Goal: Task Accomplishment & Management: Use online tool/utility

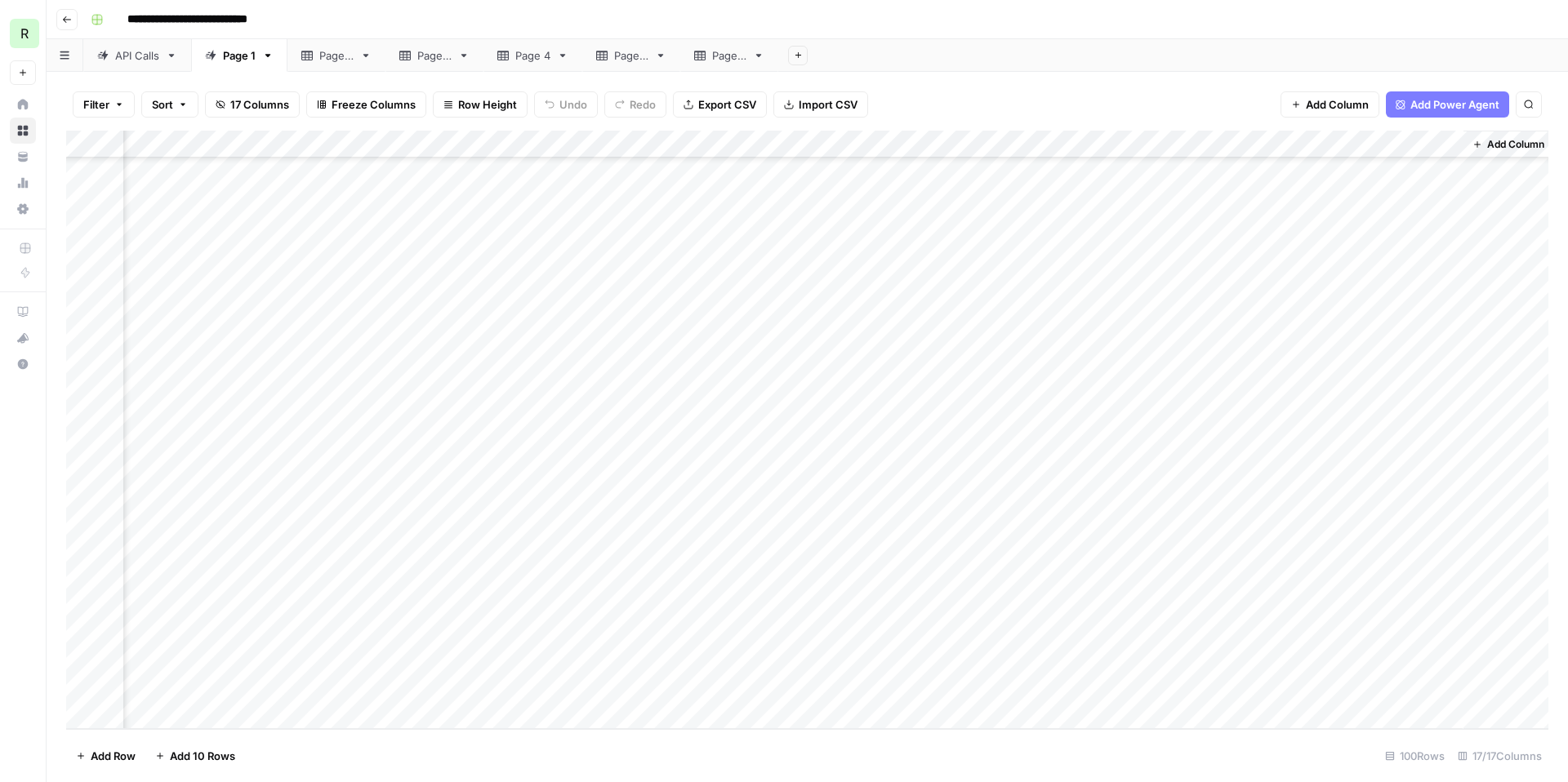
scroll to position [2231, 1199]
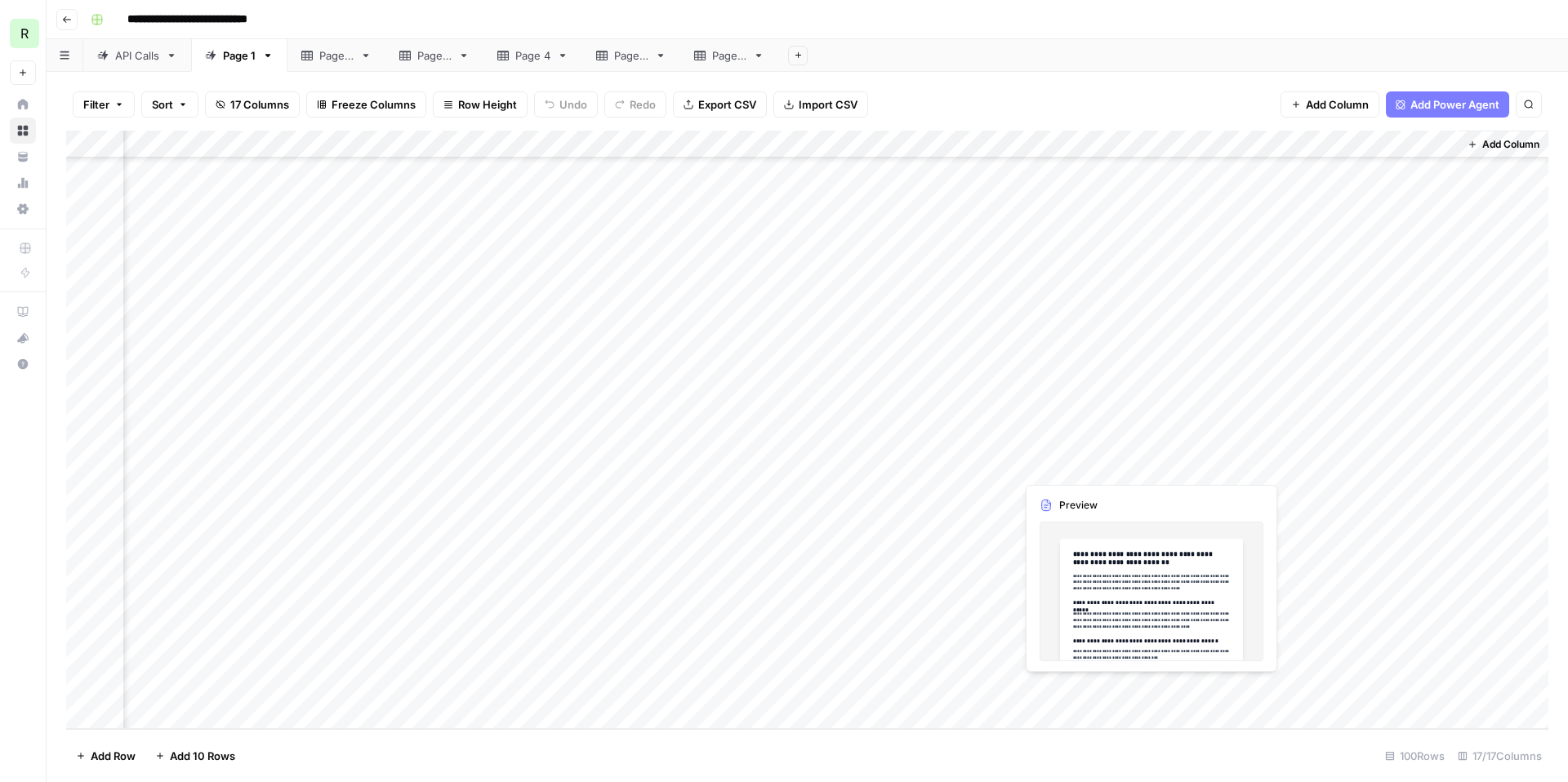
click at [1068, 469] on div "Add Column" at bounding box center [807, 429] width 1481 height 598
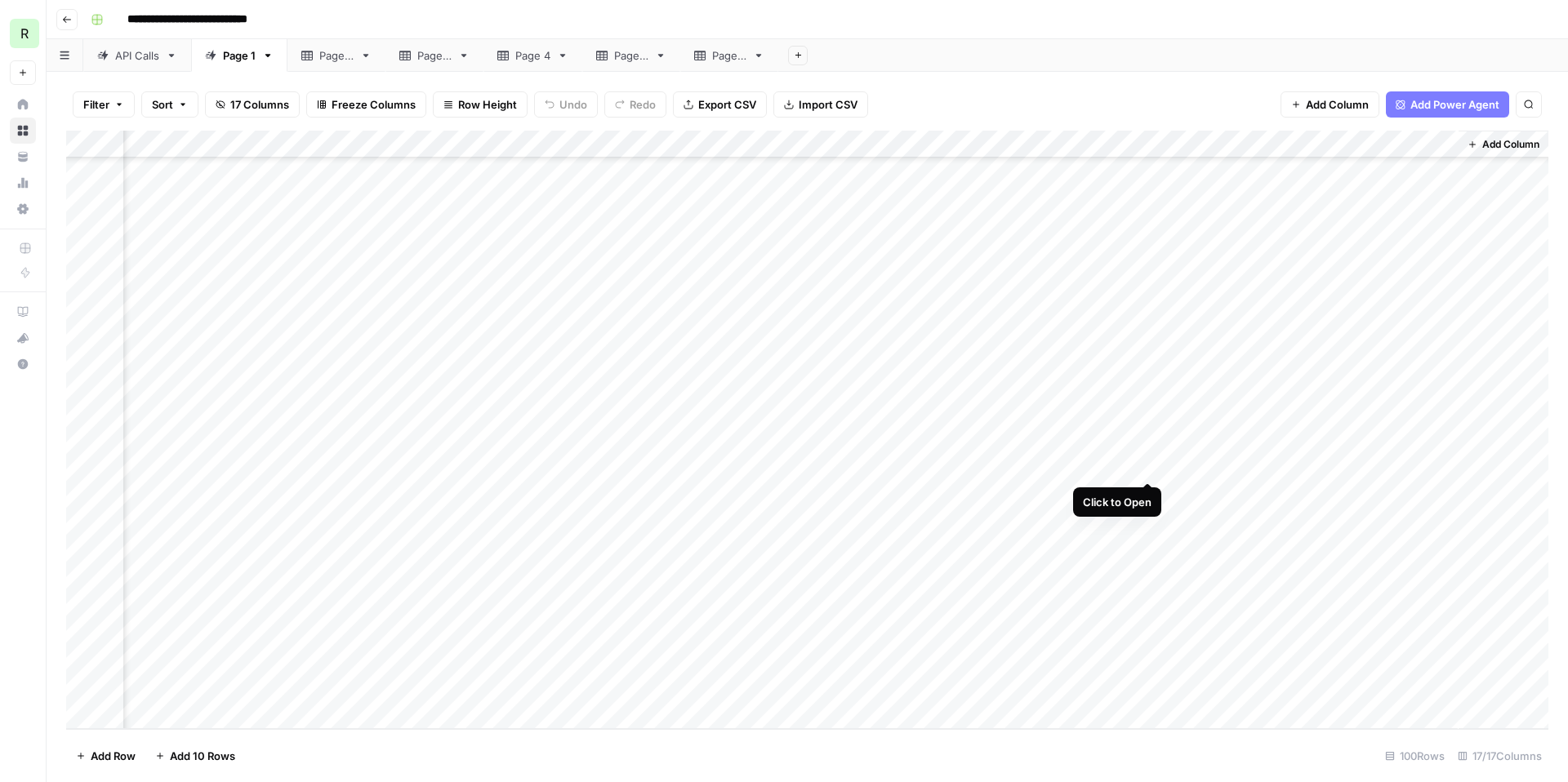
click at [1148, 465] on div "Add Column" at bounding box center [807, 429] width 1481 height 598
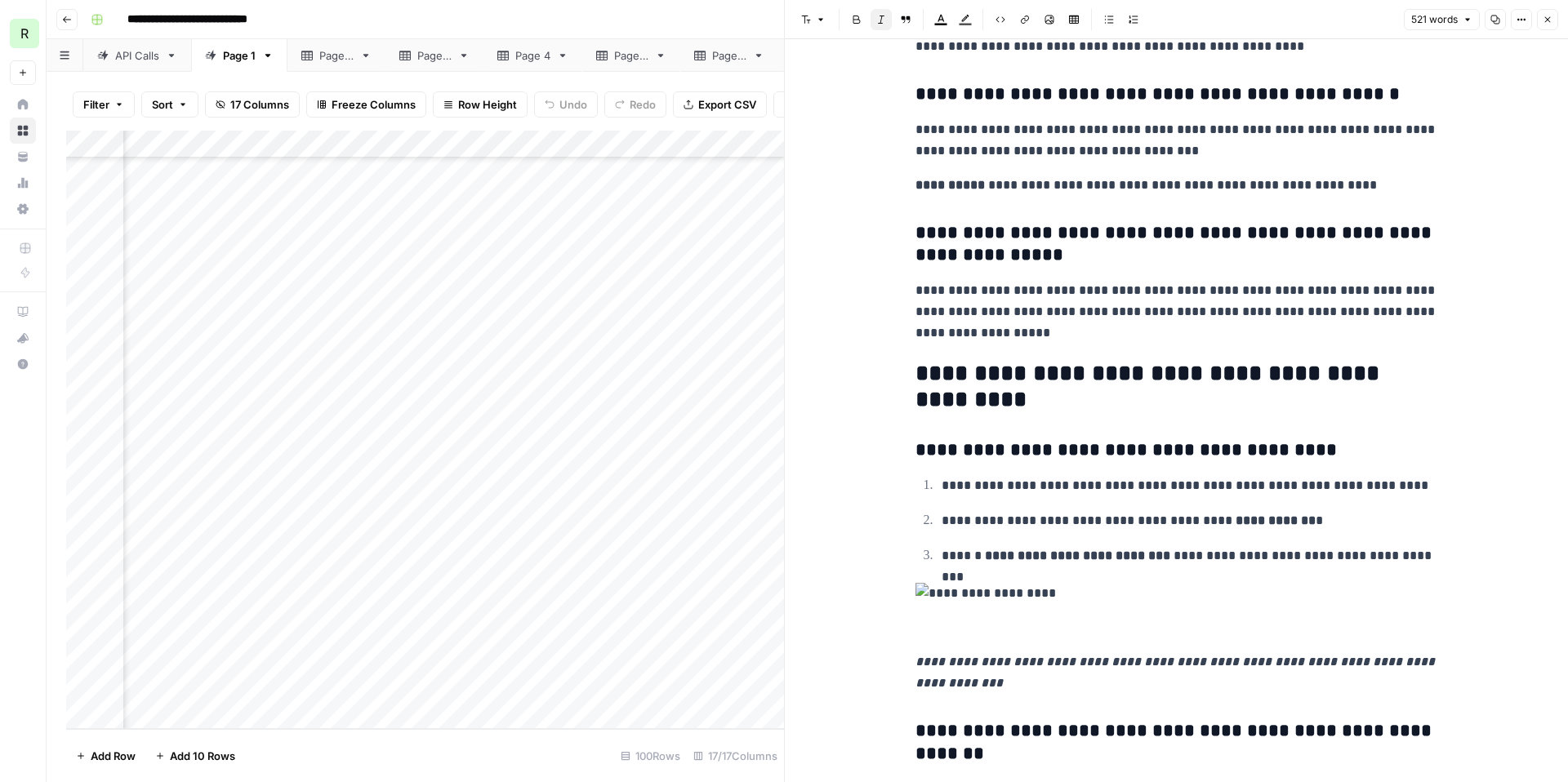
scroll to position [294, 0]
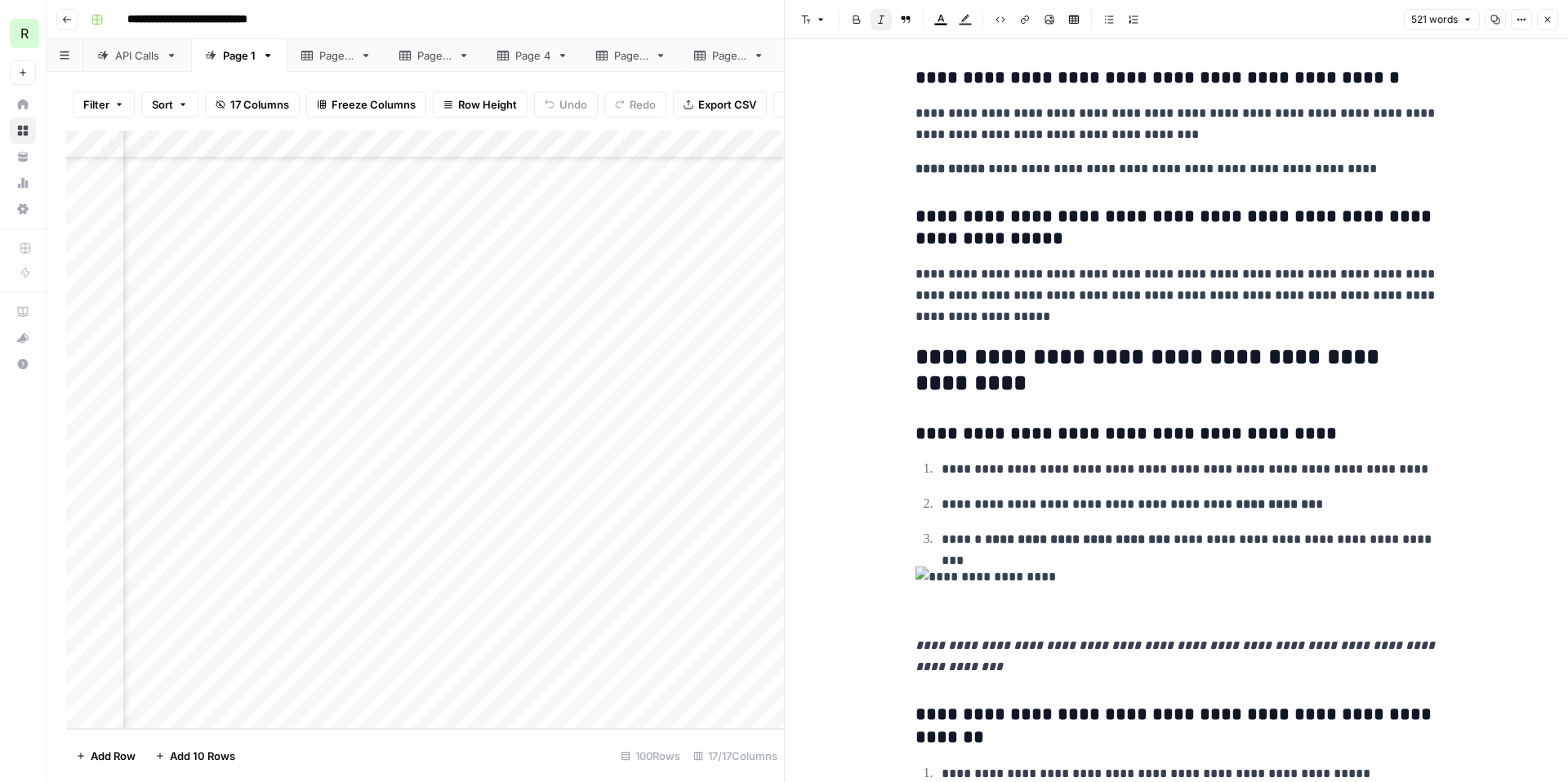
click at [762, 19] on div "**********" at bounding box center [817, 19] width 1467 height 26
click at [1548, 16] on icon "button" at bounding box center [1547, 19] width 10 height 10
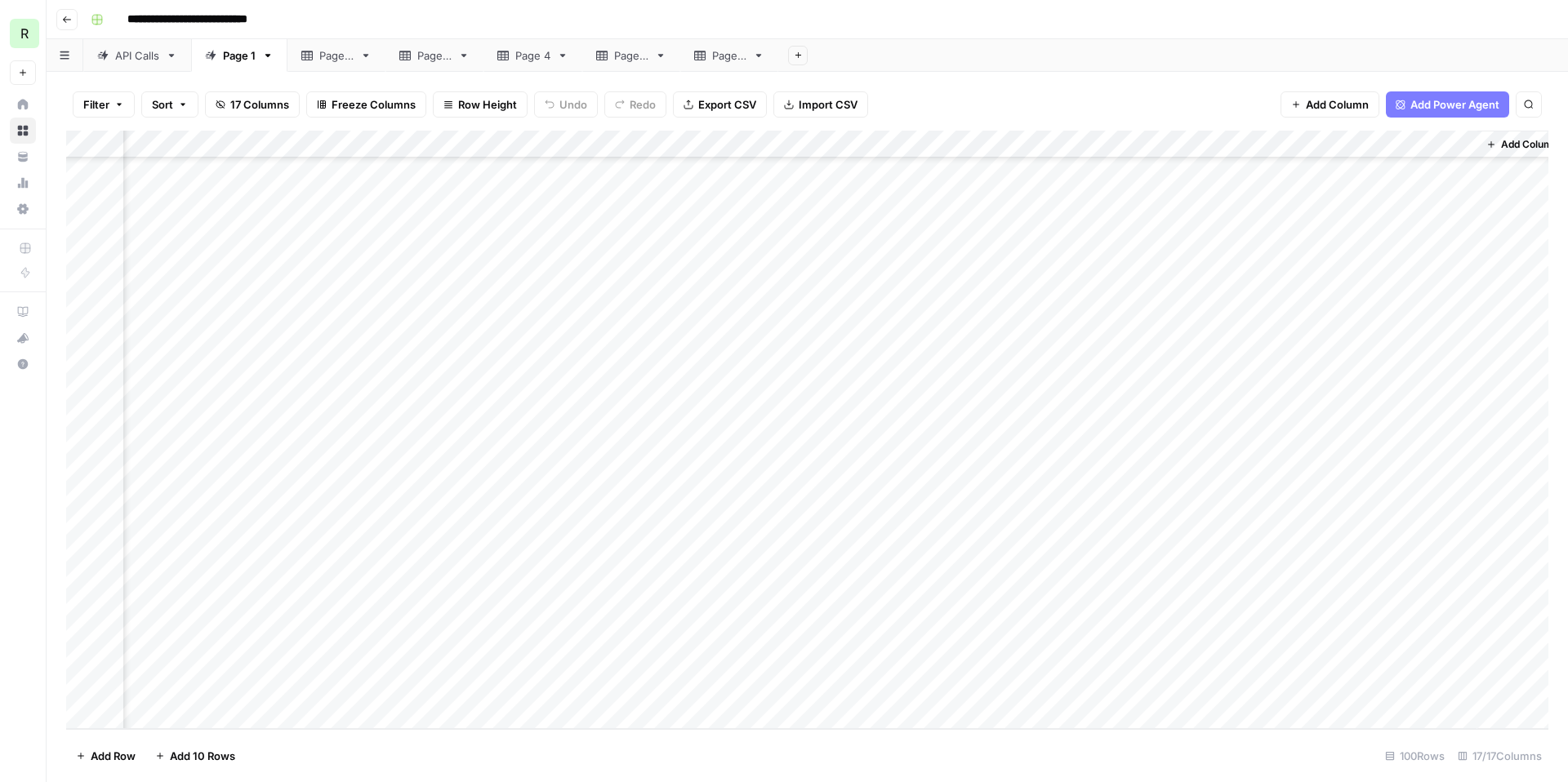
scroll to position [2231, 1199]
click at [1238, 464] on div "Add Column" at bounding box center [807, 429] width 1481 height 598
click at [1438, 462] on div "Add Column" at bounding box center [807, 429] width 1481 height 598
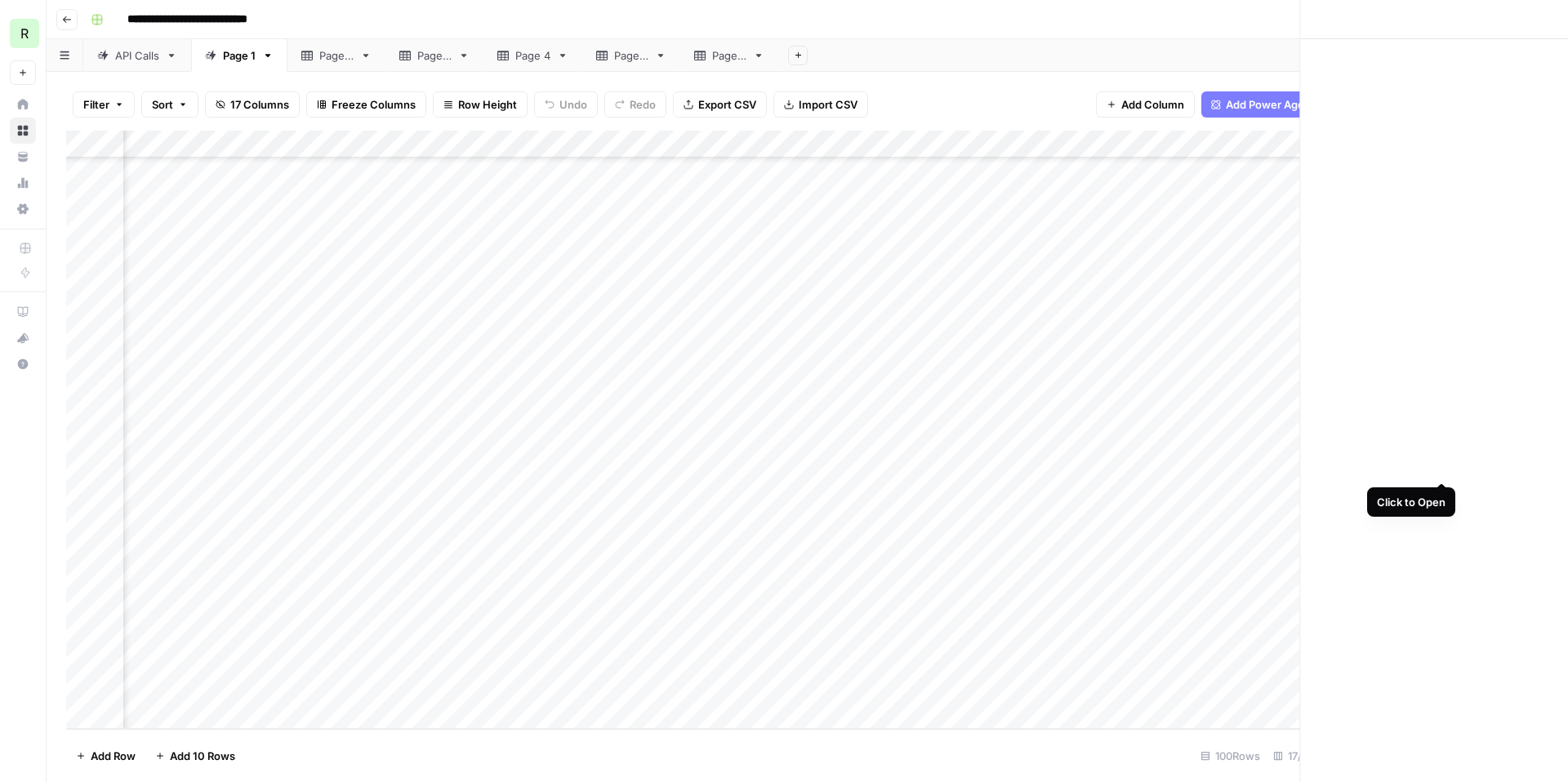
scroll to position [2231, 1191]
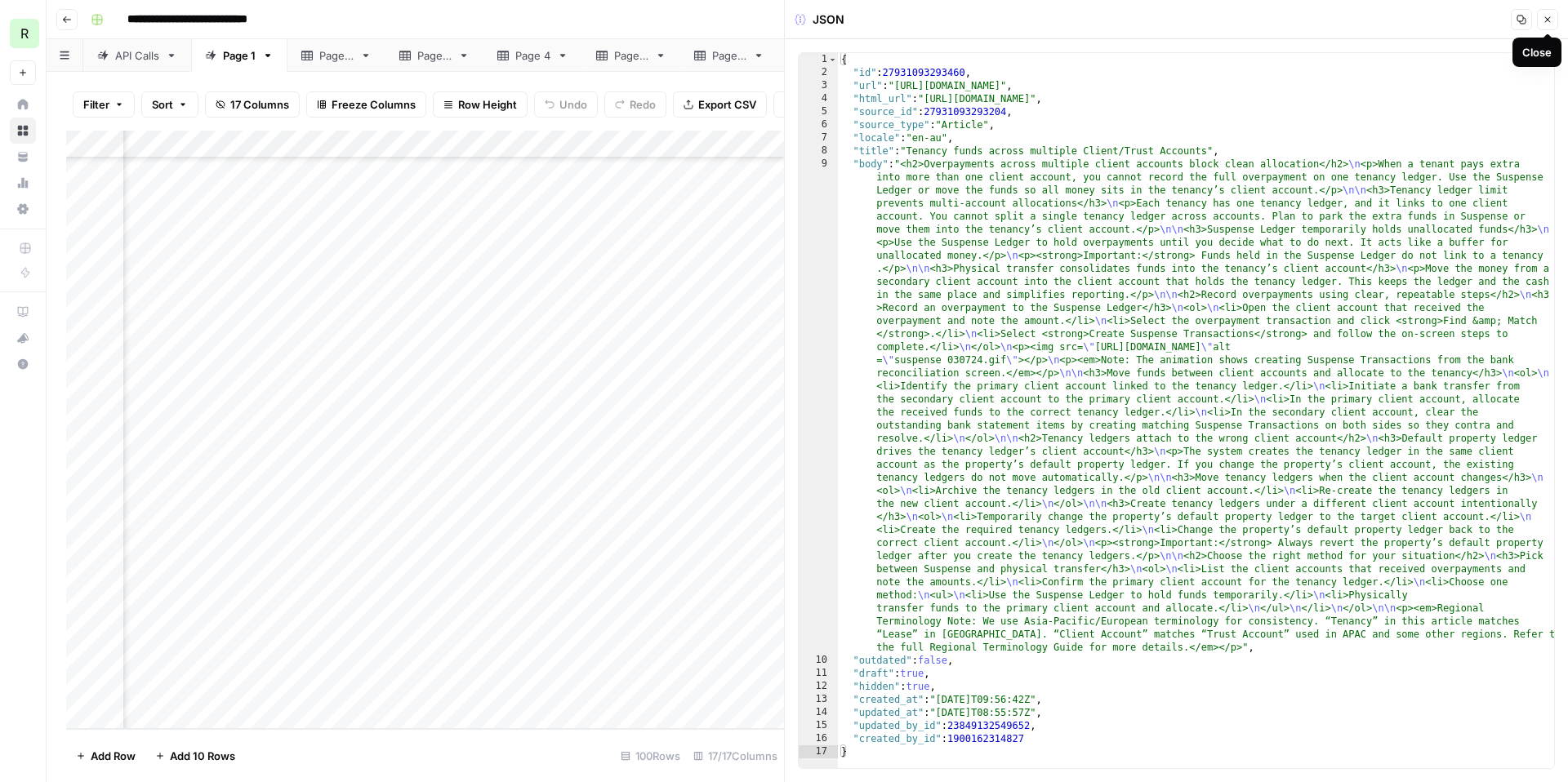
click at [1548, 26] on button "Close" at bounding box center [1547, 19] width 21 height 21
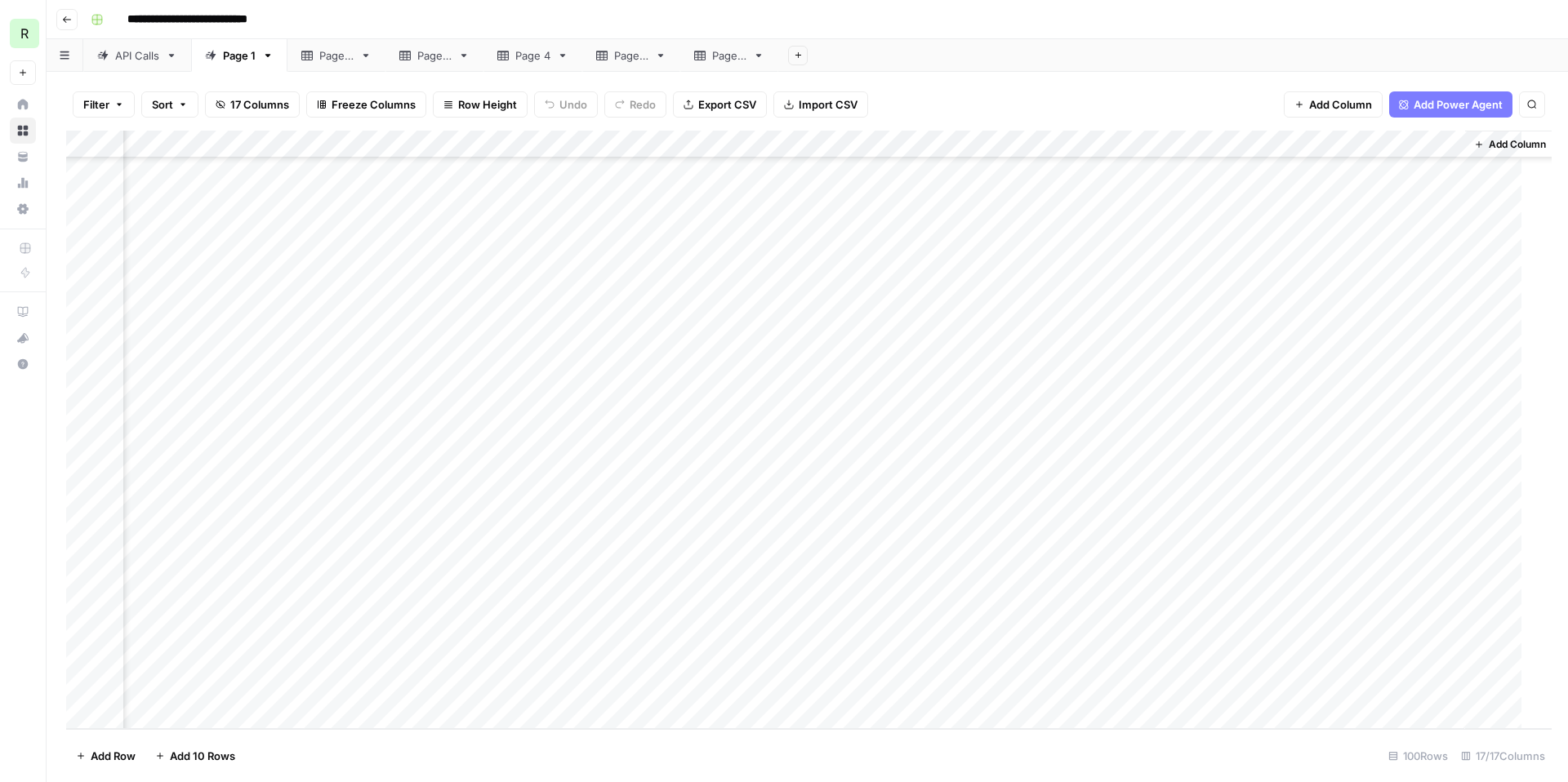
scroll to position [2231, 1179]
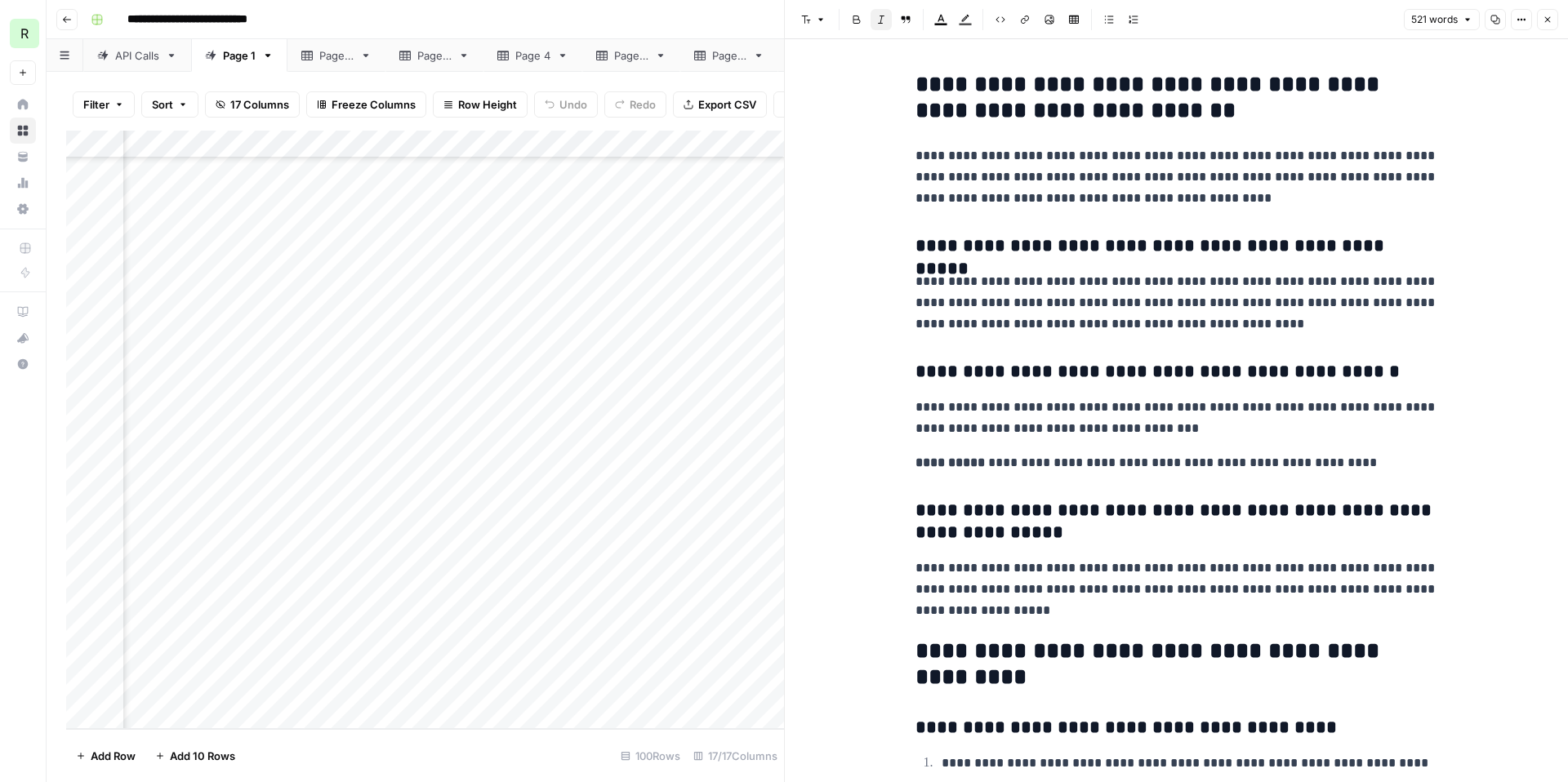
scroll to position [2231, 1677]
click at [343, 465] on div "Add Column" at bounding box center [425, 429] width 717 height 598
click at [372, 462] on div "Add Column" at bounding box center [425, 429] width 717 height 598
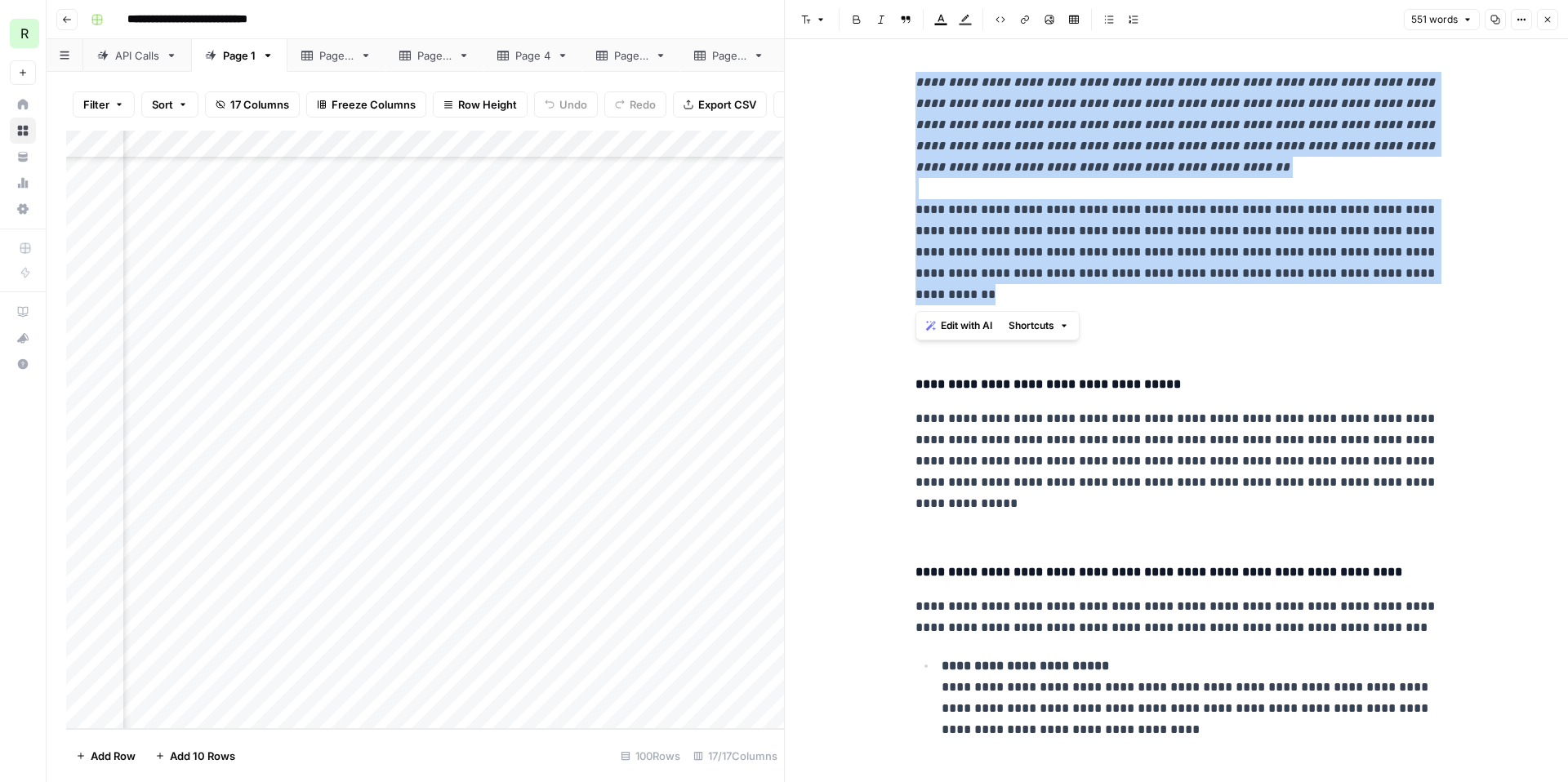
drag, startPoint x: 913, startPoint y: 82, endPoint x: 1113, endPoint y: 303, distance: 298.1
click at [1113, 303] on p "**********" at bounding box center [1176, 210] width 522 height 276
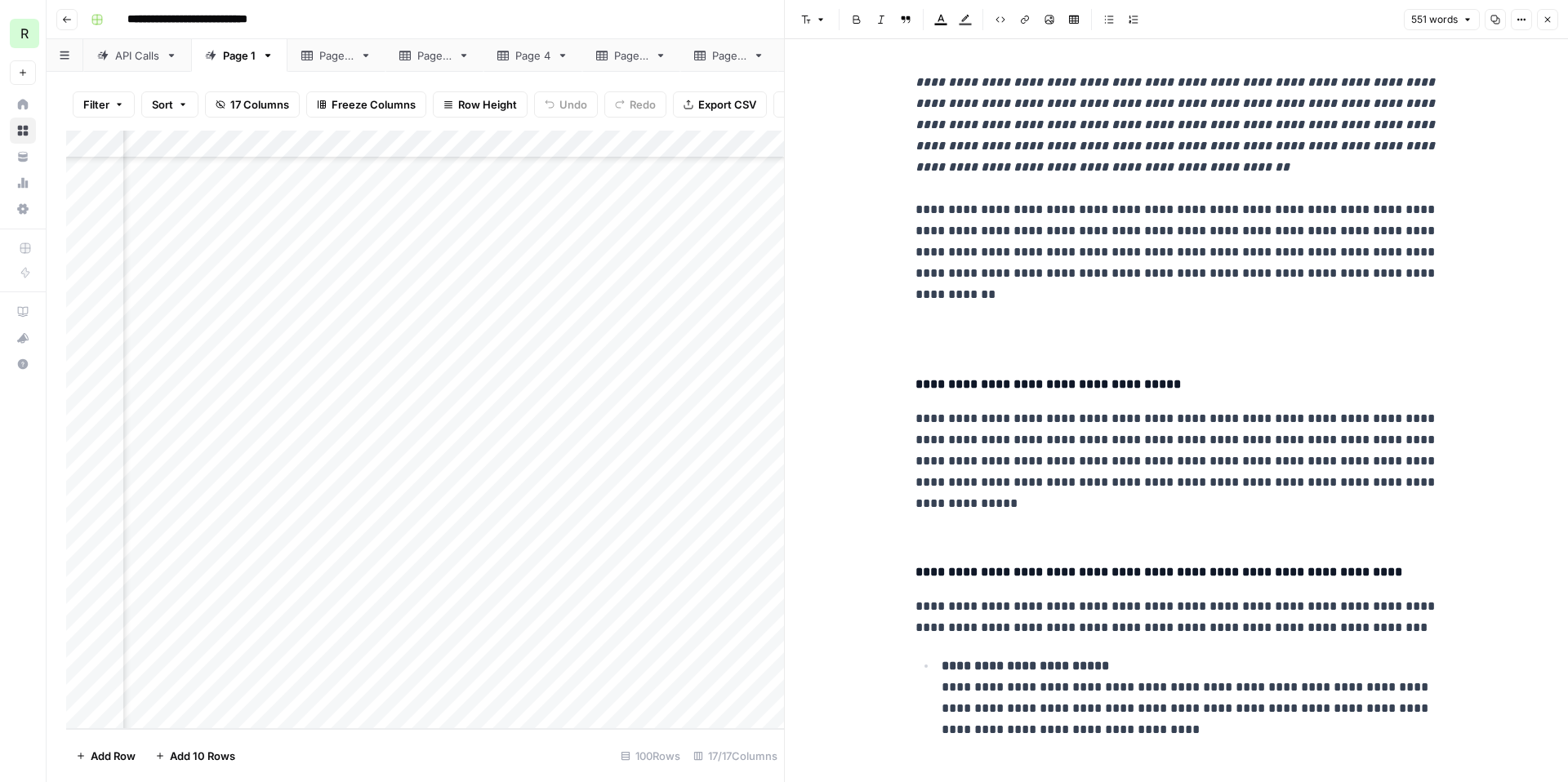
click at [728, 11] on div "**********" at bounding box center [817, 19] width 1467 height 26
click at [734, 14] on div "**********" at bounding box center [817, 19] width 1467 height 26
click at [1523, 25] on button "Options" at bounding box center [1521, 19] width 21 height 21
drag, startPoint x: 731, startPoint y: 18, endPoint x: 928, endPoint y: 26, distance: 197.2
click at [731, 18] on div "**********" at bounding box center [817, 19] width 1467 height 26
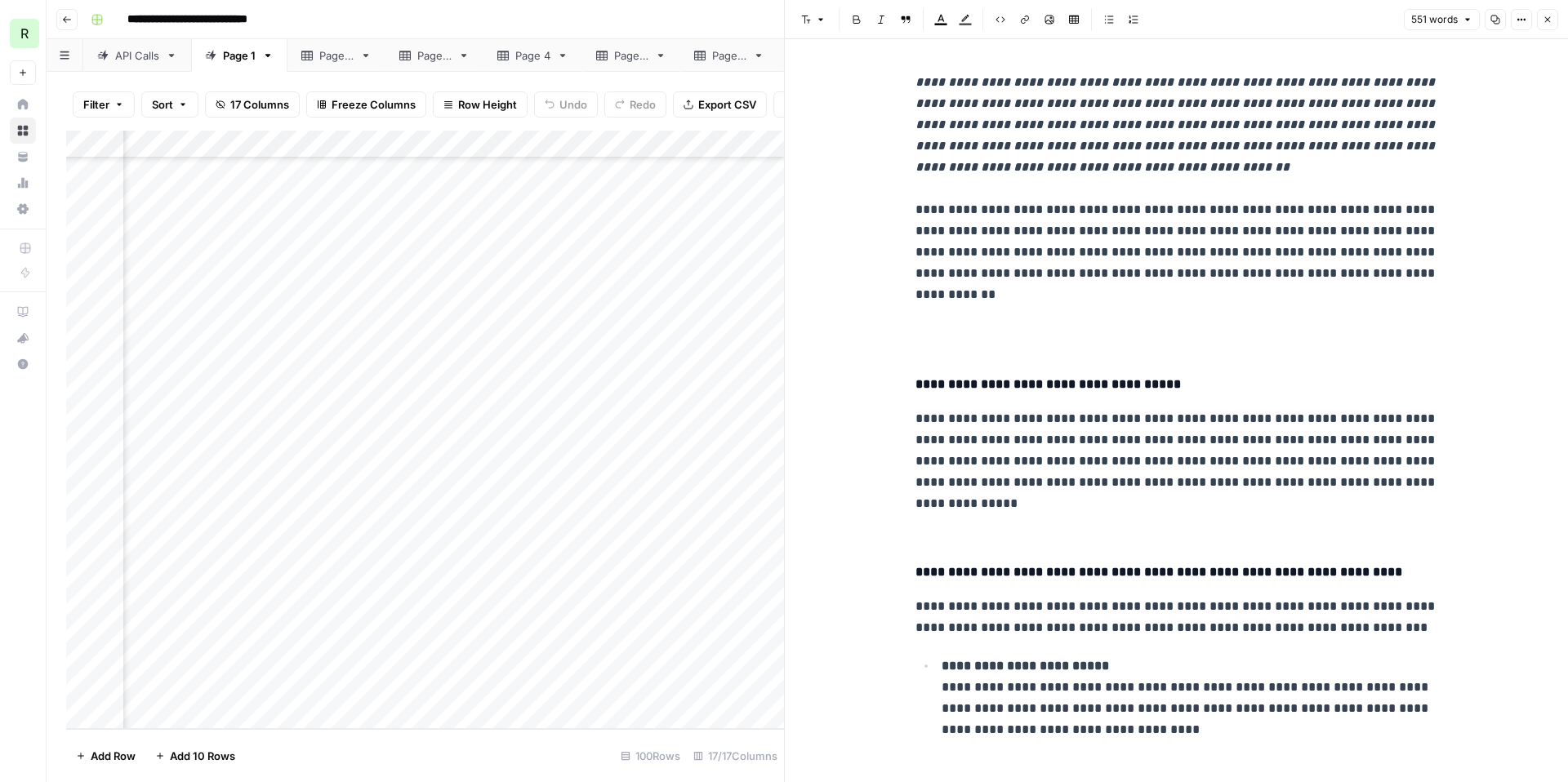
click at [1549, 13] on button "Close" at bounding box center [1547, 19] width 21 height 21
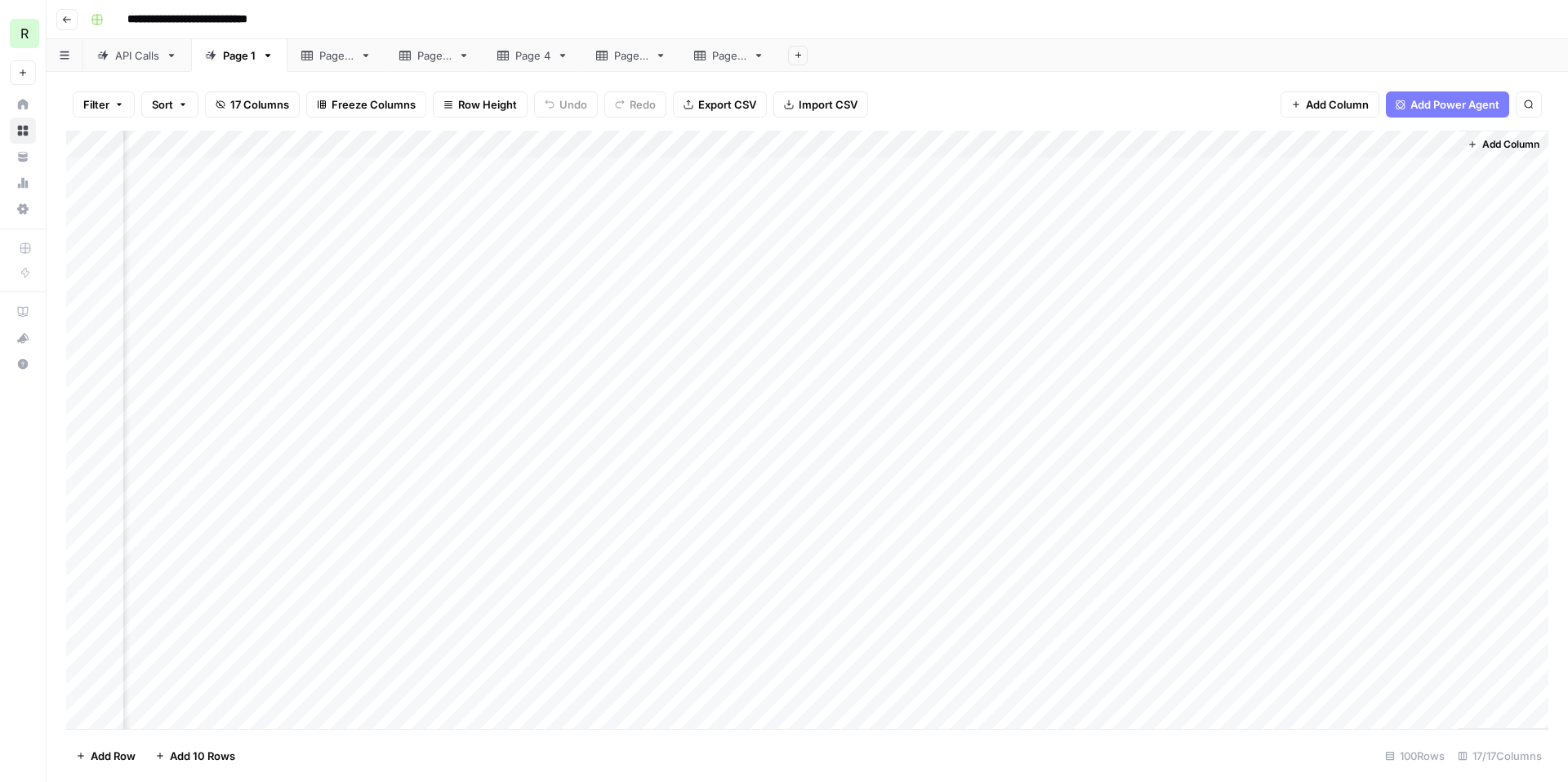
scroll to position [0, 1199]
click at [984, 142] on div "Add Column" at bounding box center [807, 429] width 1481 height 598
click at [952, 304] on span "Edit Workflow" at bounding box center [972, 303] width 143 height 16
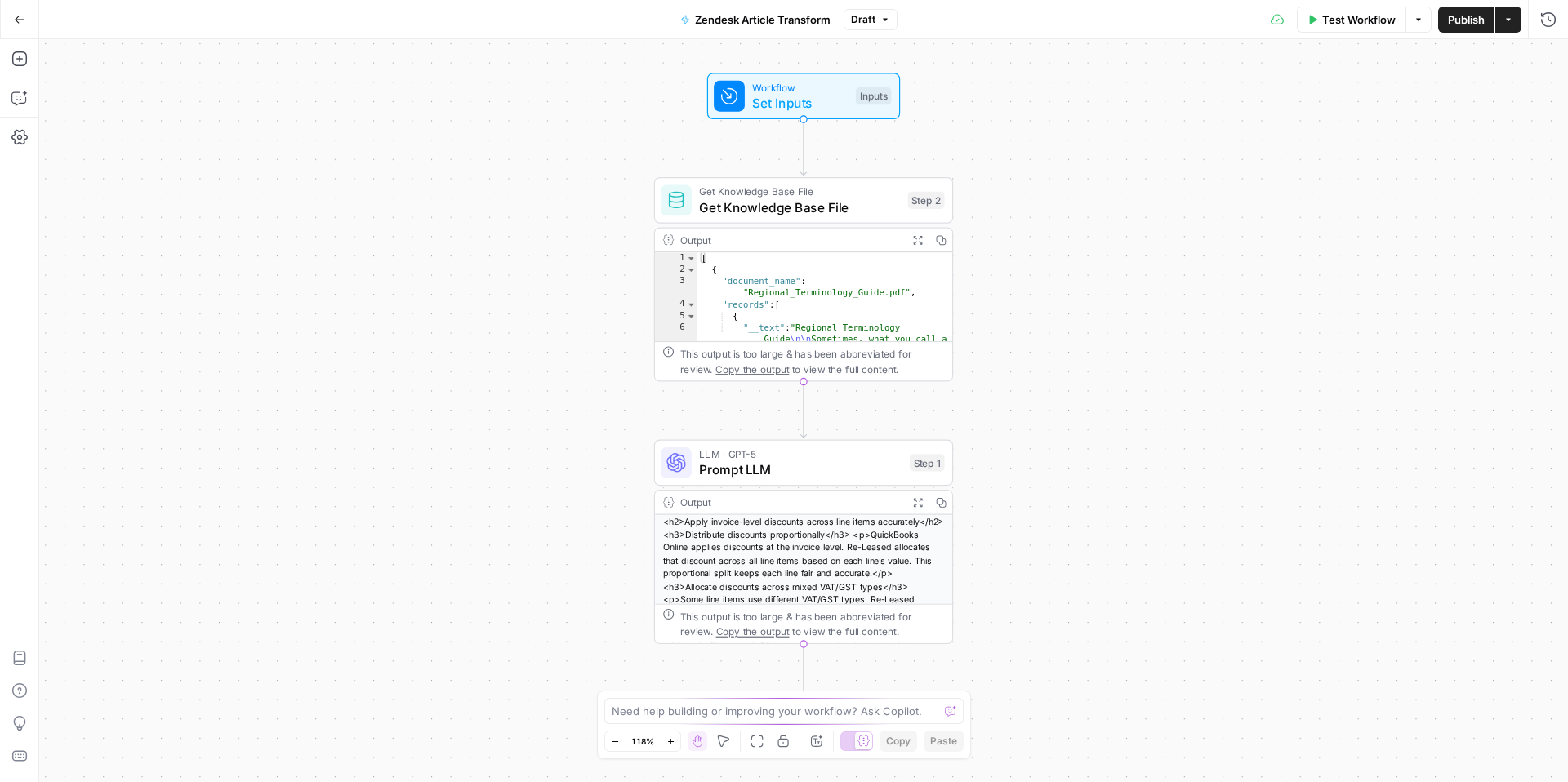
click at [796, 532] on div "<h2>Apply invoice-level discounts across line items accurately</h2> <h3>Distrib…" at bounding box center [803, 618] width 297 height 208
click at [831, 466] on span "Prompt LLM" at bounding box center [800, 469] width 203 height 20
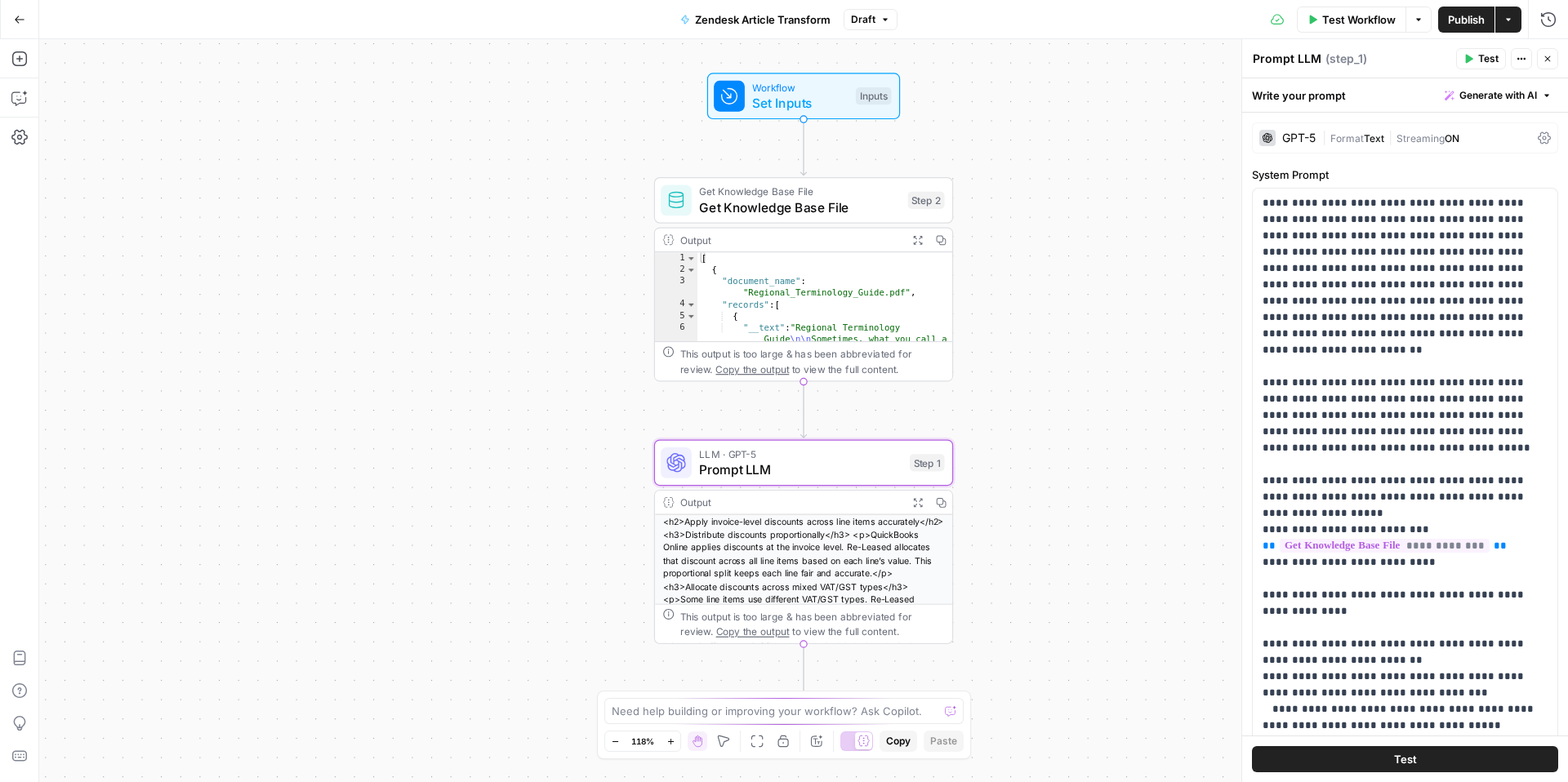
click at [1530, 95] on span "Generate with AI" at bounding box center [1498, 95] width 78 height 14
